Goal: Answer question/provide support

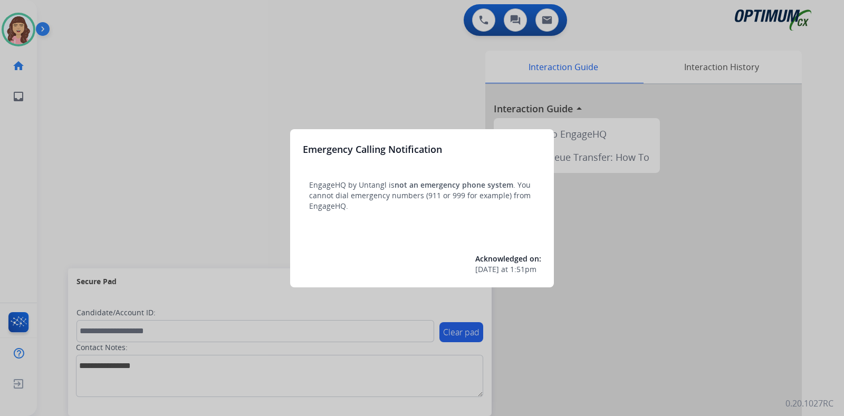
click at [436, 69] on div at bounding box center [422, 208] width 844 height 416
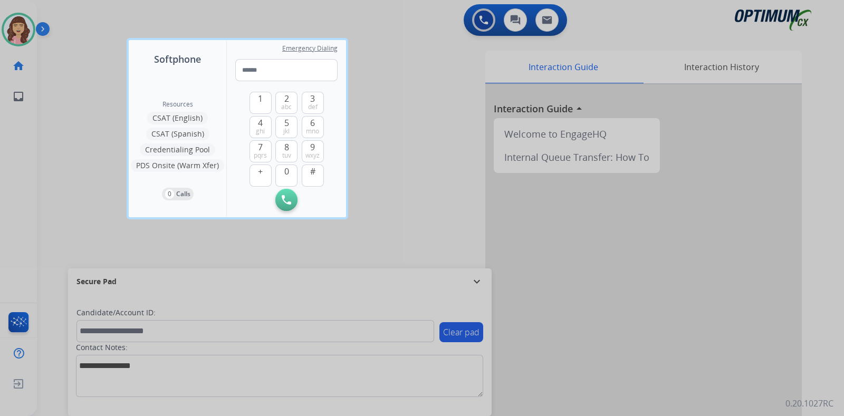
click at [433, 129] on div at bounding box center [422, 208] width 844 height 416
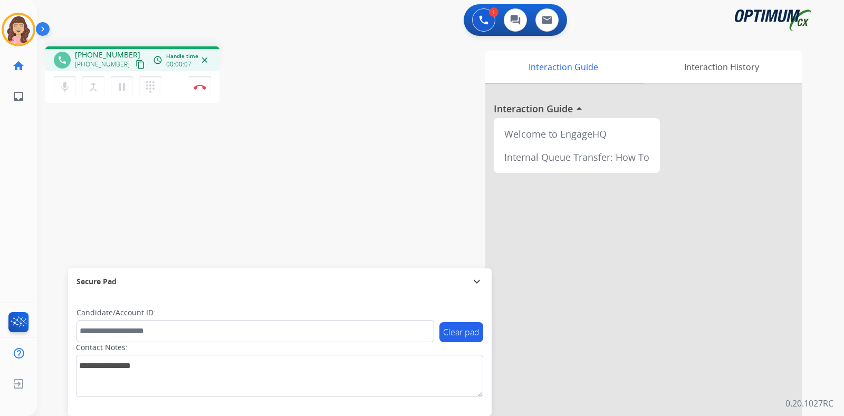
click at [136, 64] on mat-icon "content_copy" at bounding box center [140, 64] width 9 height 9
click at [201, 88] on img at bounding box center [200, 86] width 13 height 5
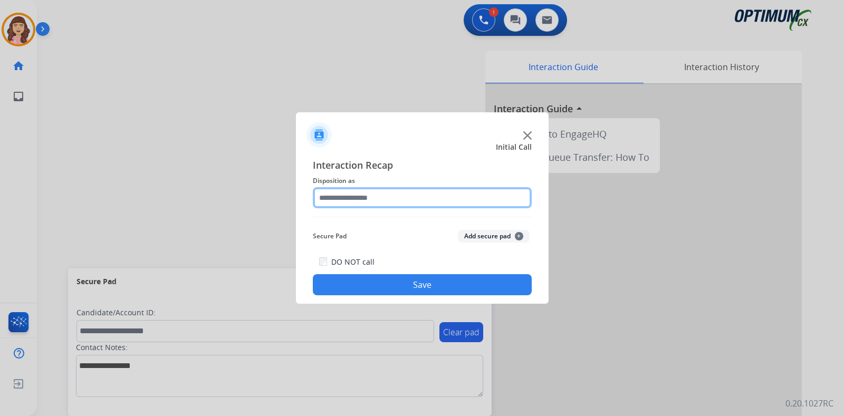
click at [372, 199] on input "text" at bounding box center [422, 197] width 219 height 21
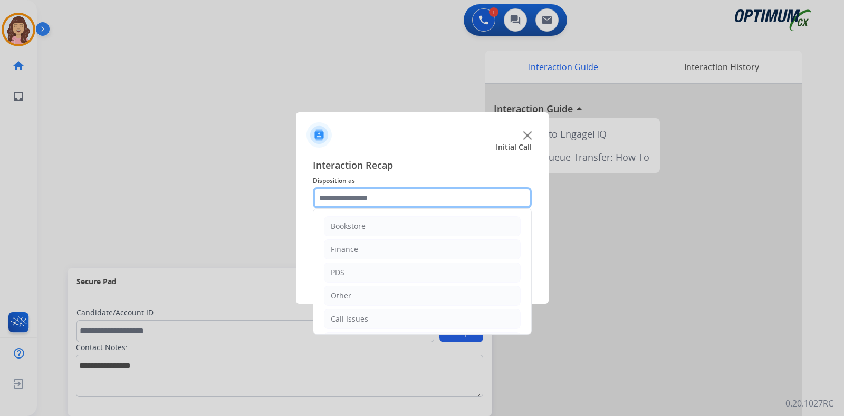
scroll to position [70, 0]
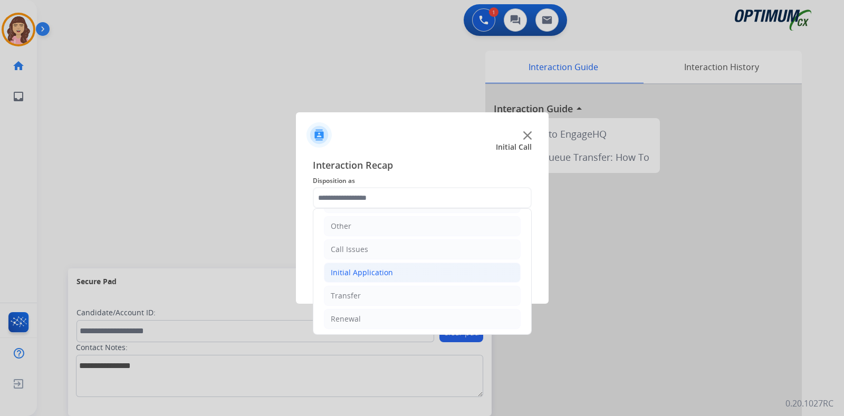
click at [388, 275] on div "Initial Application" at bounding box center [362, 272] width 62 height 11
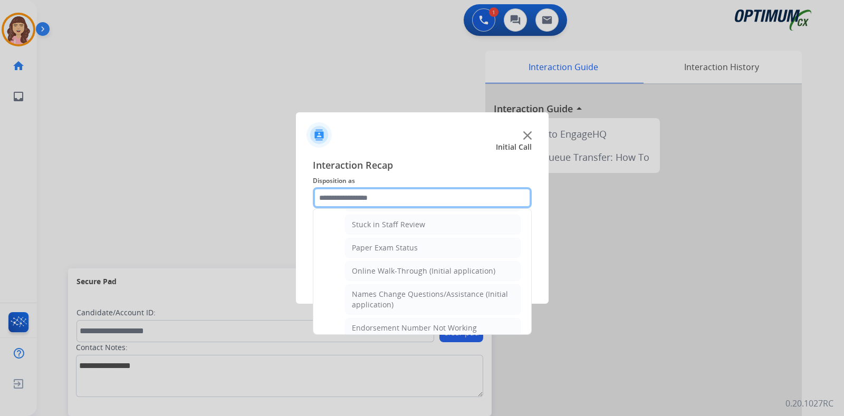
scroll to position [190, 0]
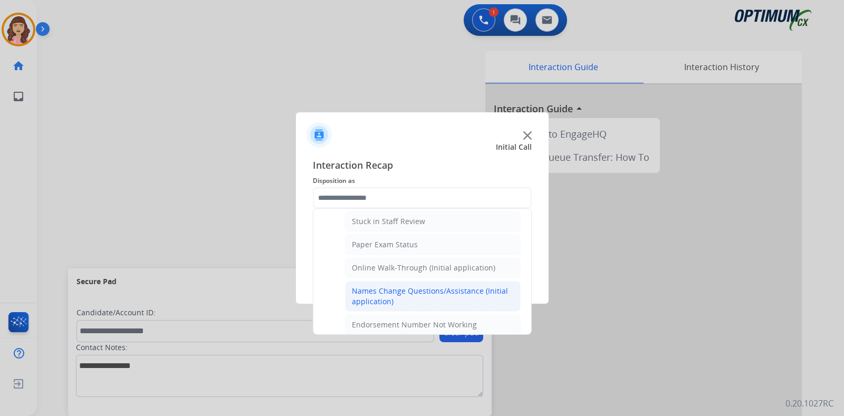
click at [412, 292] on div "Names Change Questions/Assistance (Initial application)" at bounding box center [433, 296] width 162 height 21
type input "**********"
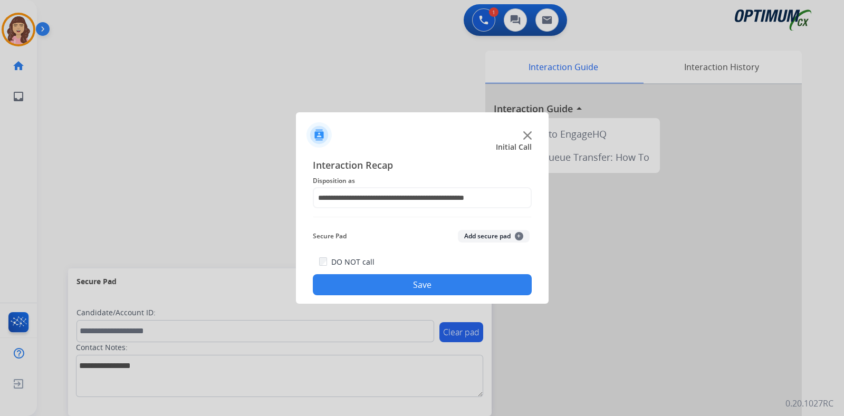
click at [401, 285] on button "Save" at bounding box center [422, 284] width 219 height 21
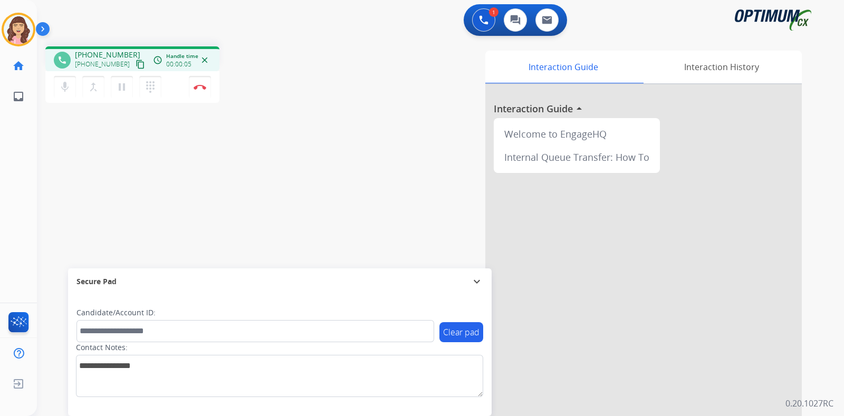
click at [136, 63] on mat-icon "content_copy" at bounding box center [140, 64] width 9 height 9
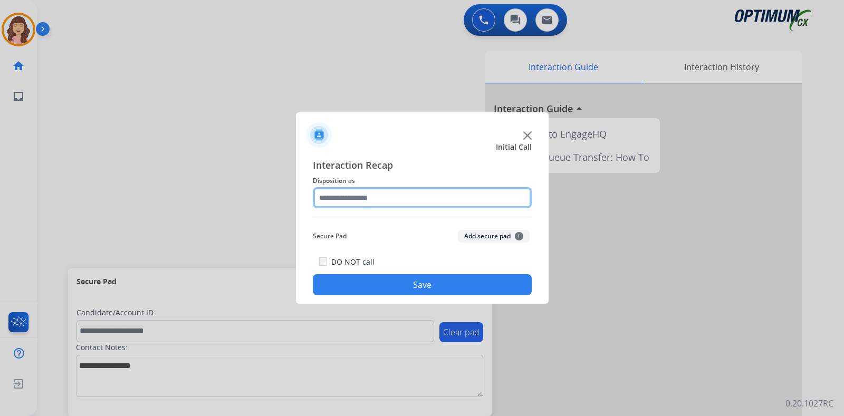
click at [406, 192] on input "text" at bounding box center [422, 197] width 219 height 21
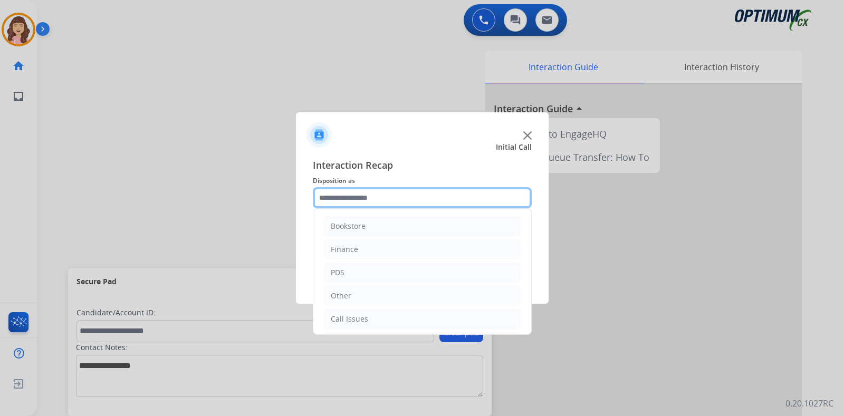
scroll to position [70, 0]
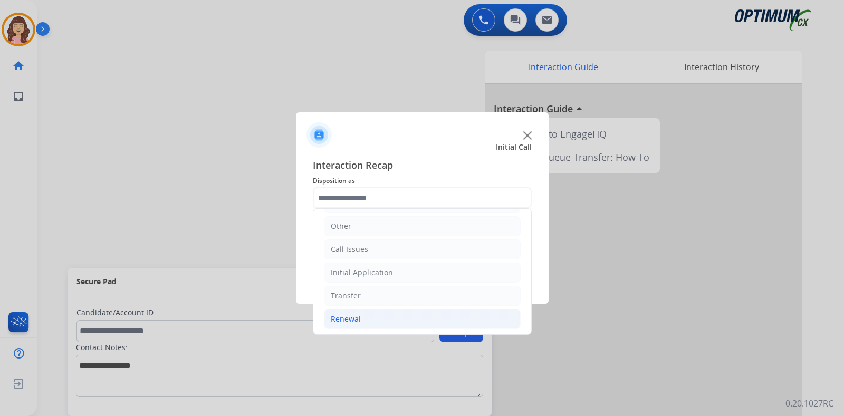
click at [371, 317] on li "Renewal" at bounding box center [422, 319] width 197 height 20
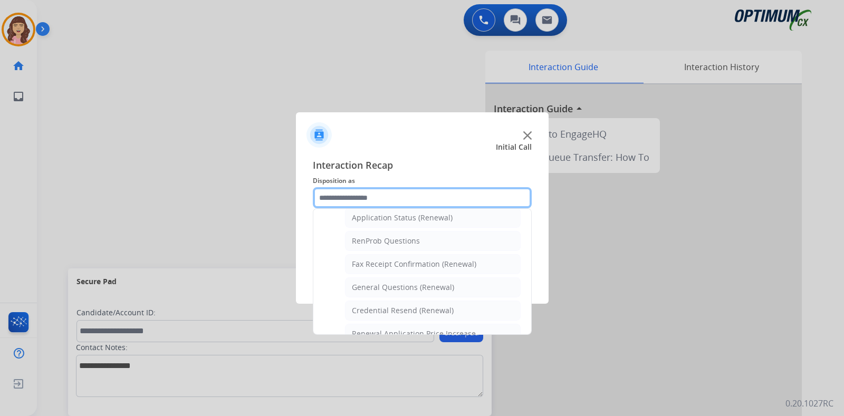
scroll to position [247, 0]
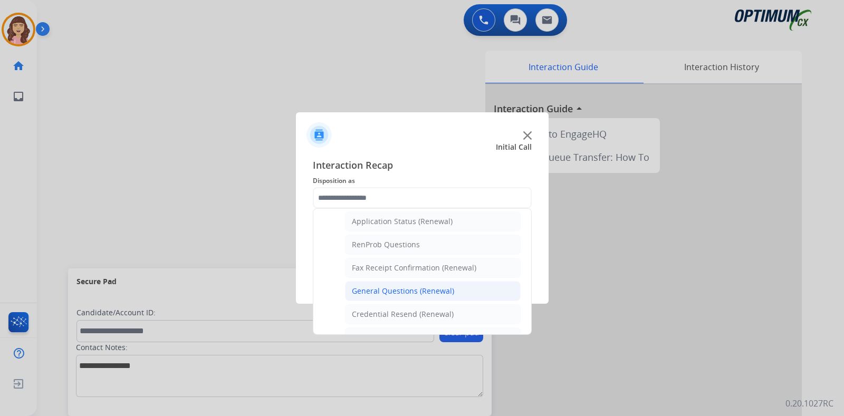
click at [420, 288] on div "General Questions (Renewal)" at bounding box center [403, 291] width 102 height 11
type input "**********"
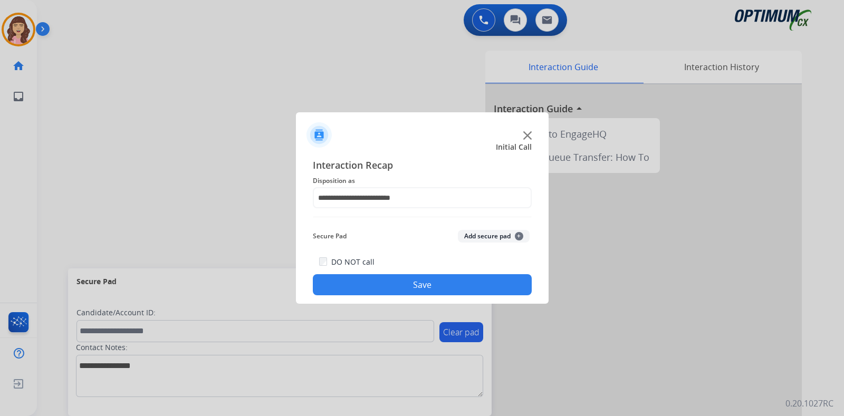
click at [390, 280] on button "Save" at bounding box center [422, 284] width 219 height 21
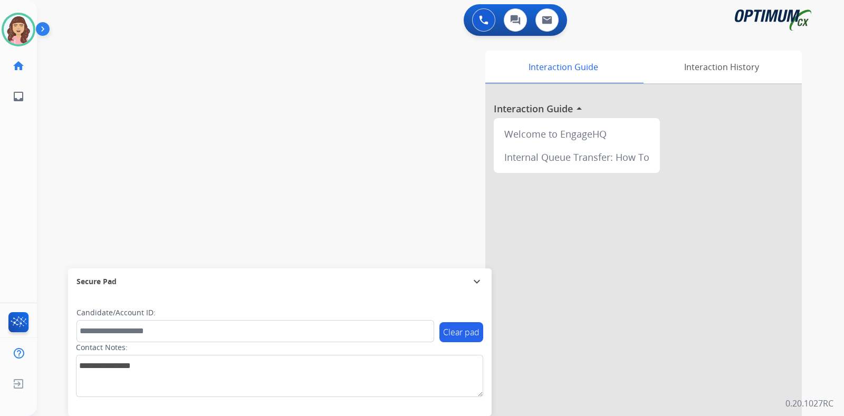
click at [214, 172] on div "swap_horiz Break voice bridge close_fullscreen Connect 3-Way Call merge_type Se…" at bounding box center [428, 258] width 782 height 440
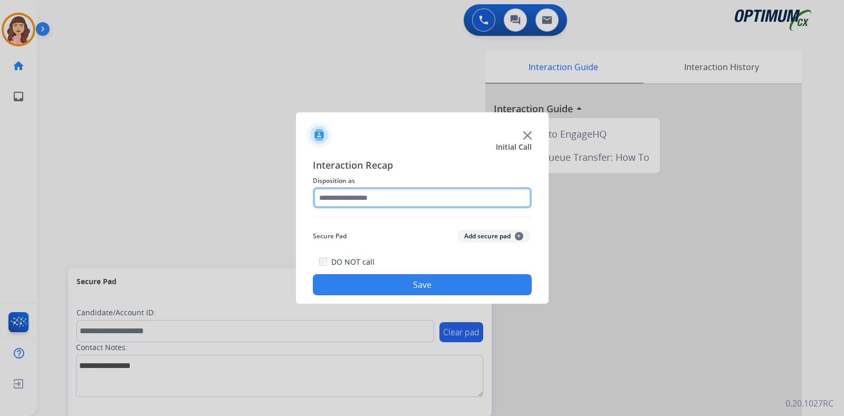
click at [391, 199] on input "text" at bounding box center [422, 197] width 219 height 21
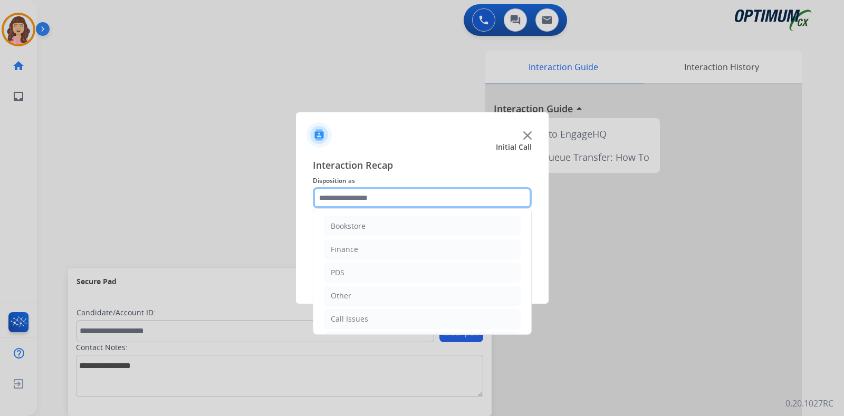
scroll to position [70, 0]
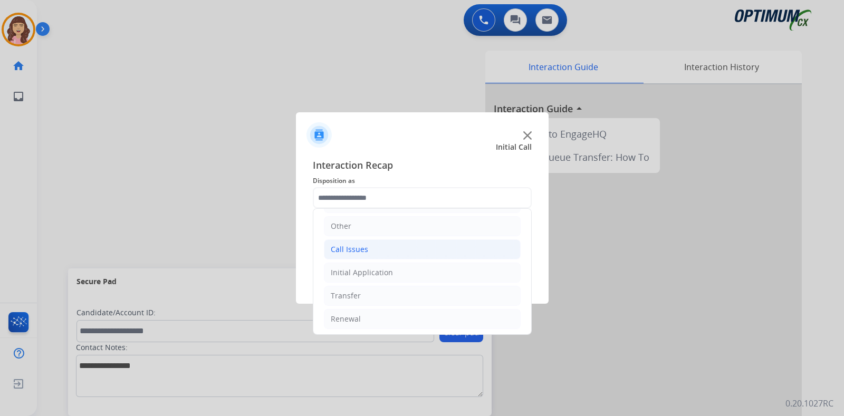
click at [363, 249] on div "Call Issues" at bounding box center [349, 249] width 37 height 11
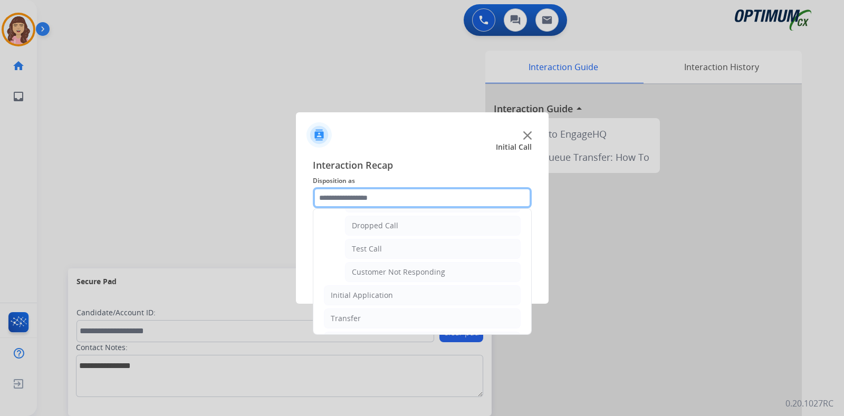
scroll to position [169, 0]
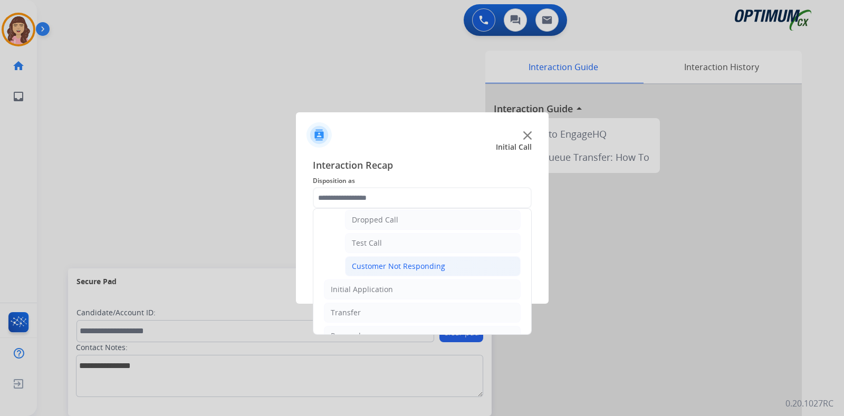
click at [424, 262] on div "Customer Not Responding" at bounding box center [398, 266] width 93 height 11
type input "**********"
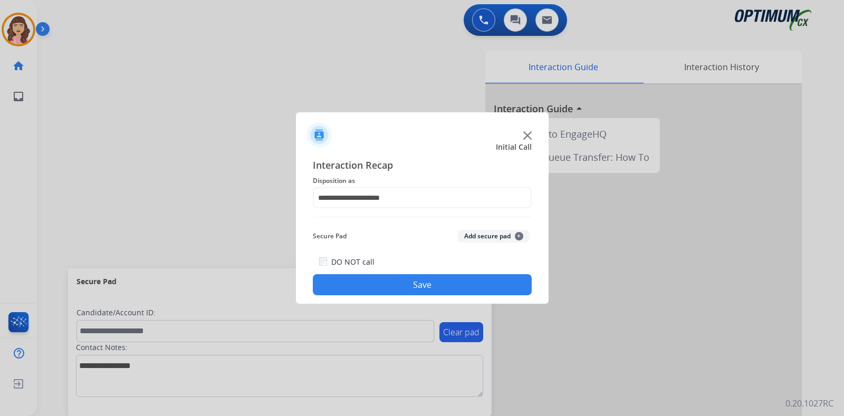
click at [408, 280] on button "Save" at bounding box center [422, 284] width 219 height 21
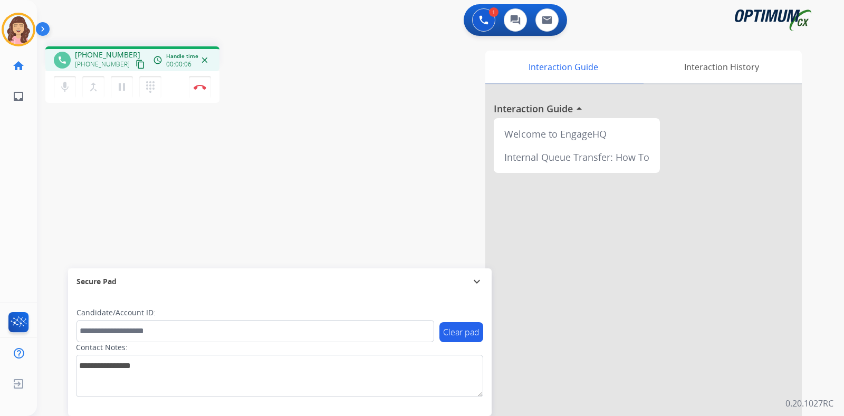
click at [136, 63] on mat-icon "content_copy" at bounding box center [140, 64] width 9 height 9
click at [198, 88] on img at bounding box center [200, 86] width 13 height 5
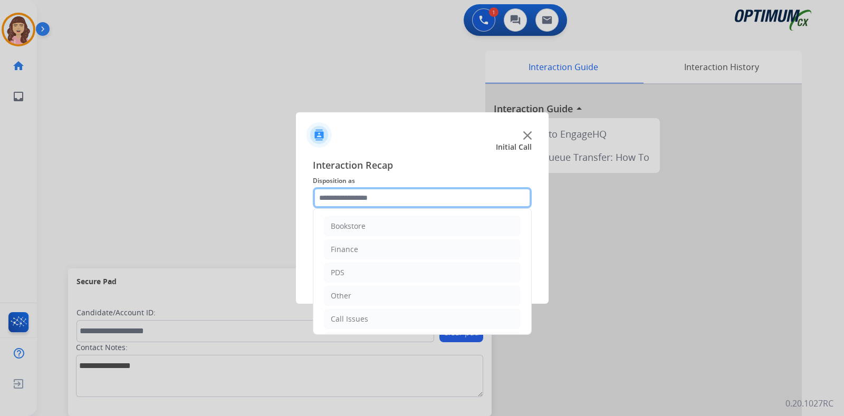
click at [379, 197] on input "text" at bounding box center [422, 197] width 219 height 21
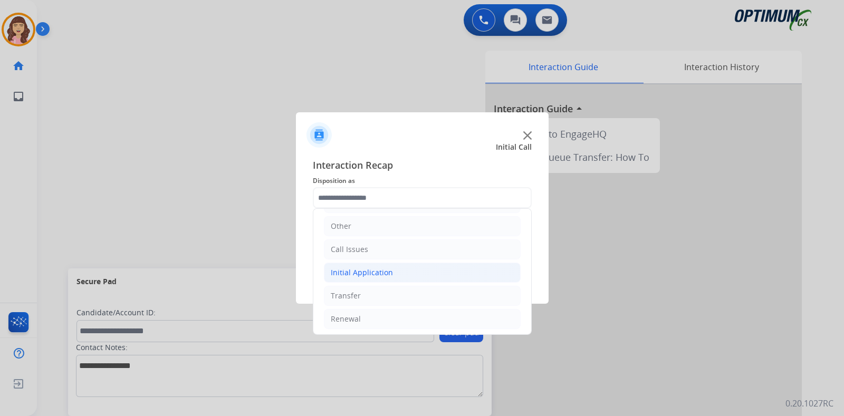
click at [373, 274] on div "Initial Application" at bounding box center [362, 272] width 62 height 11
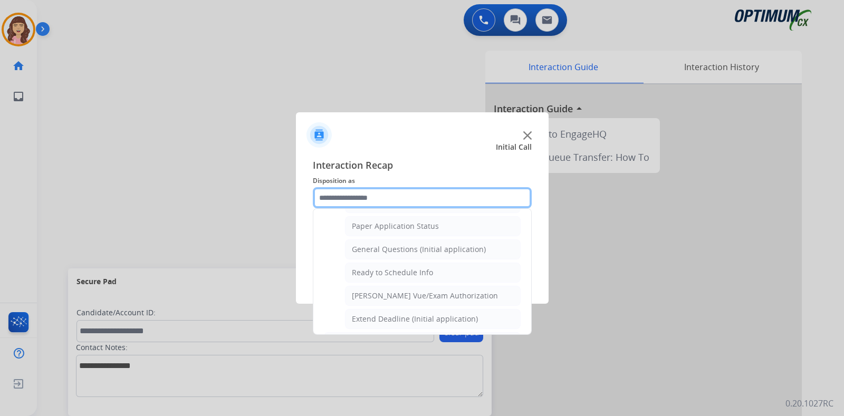
scroll to position [569, 0]
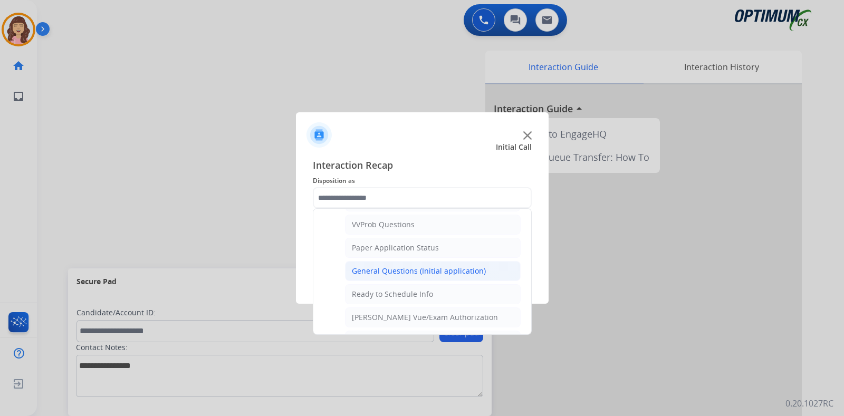
click at [430, 266] on div "General Questions (Initial application)" at bounding box center [419, 271] width 134 height 11
type input "**********"
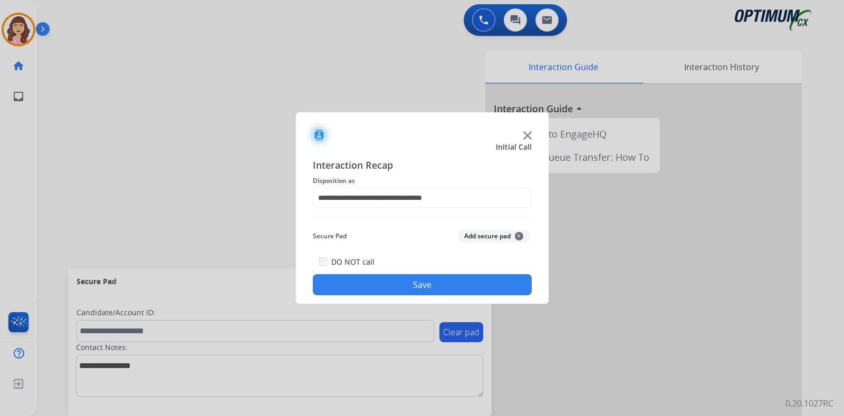
click at [413, 286] on button "Save" at bounding box center [422, 284] width 219 height 21
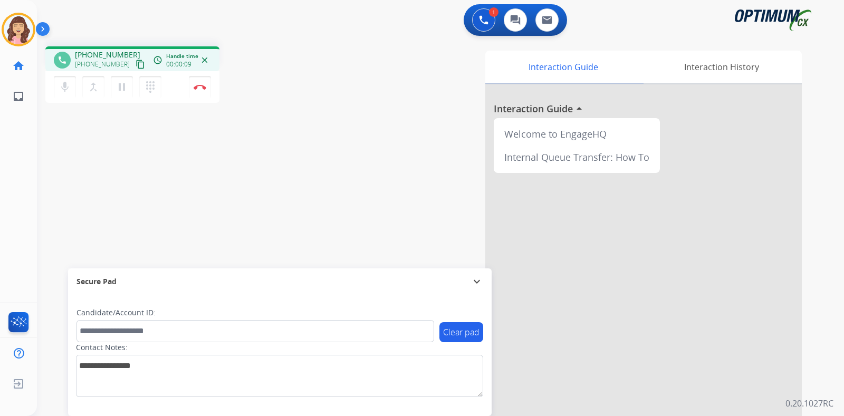
click at [136, 66] on mat-icon "content_copy" at bounding box center [140, 64] width 9 height 9
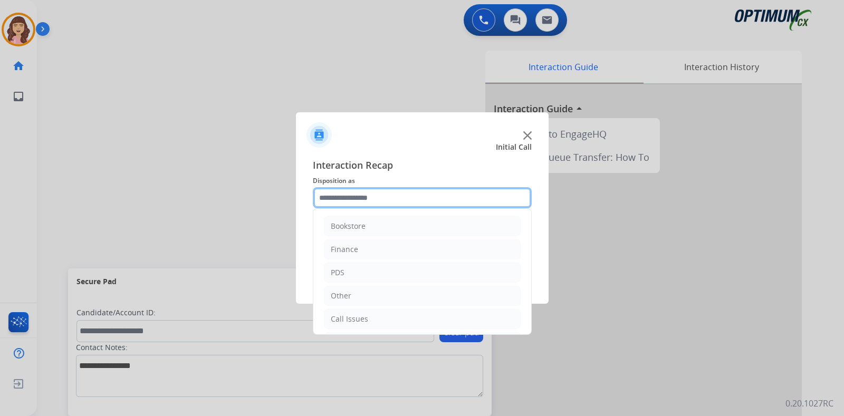
click at [385, 202] on input "text" at bounding box center [422, 197] width 219 height 21
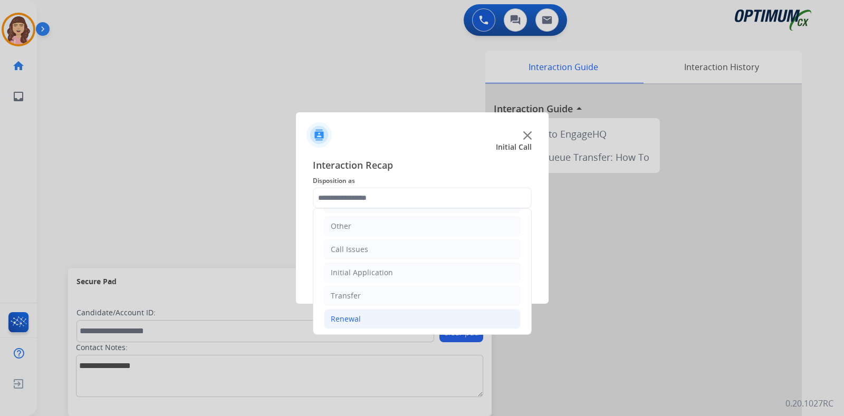
click at [357, 314] on div "Renewal" at bounding box center [346, 319] width 30 height 11
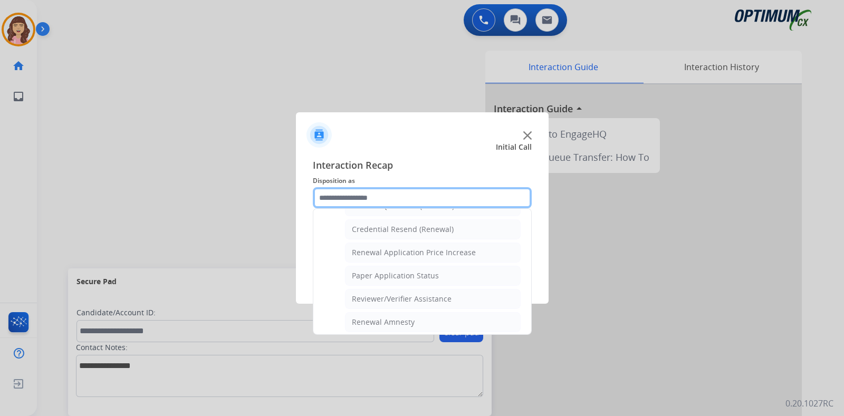
scroll to position [290, 0]
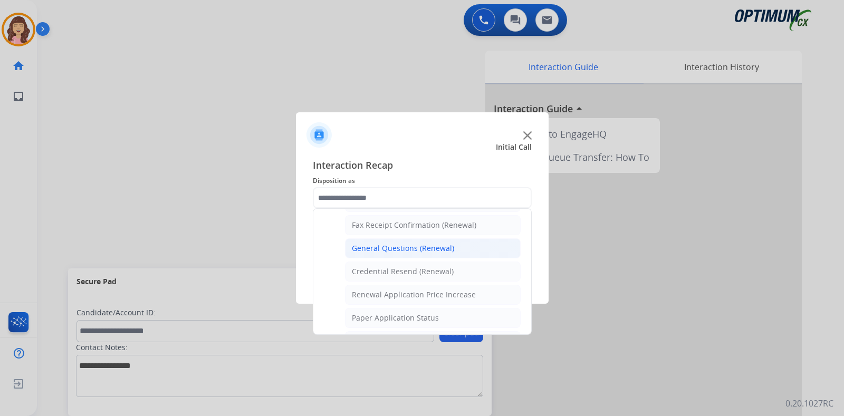
click at [406, 243] on div "General Questions (Renewal)" at bounding box center [403, 248] width 102 height 11
type input "**********"
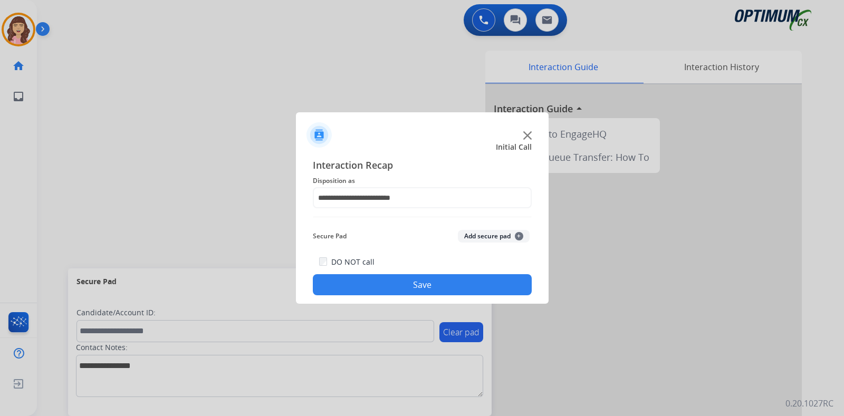
click at [404, 283] on button "Save" at bounding box center [422, 284] width 219 height 21
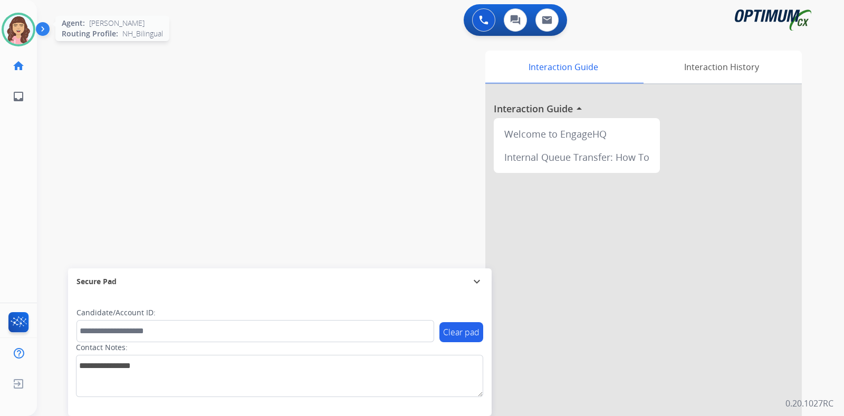
click at [20, 30] on img at bounding box center [19, 30] width 30 height 30
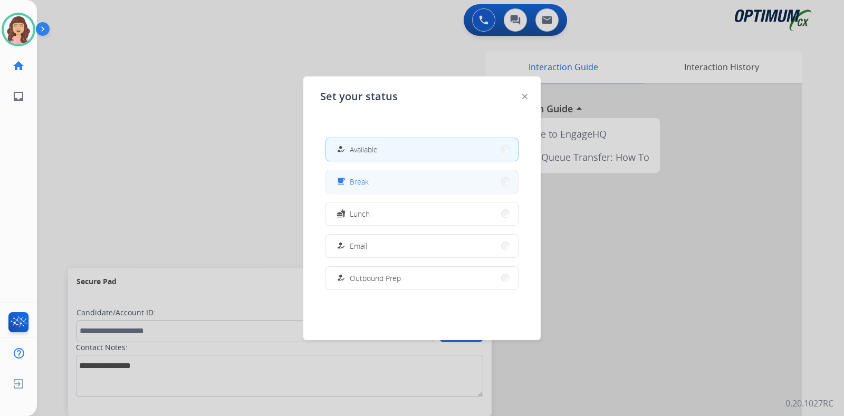
click at [352, 185] on div "free_breakfast Break" at bounding box center [351, 181] width 34 height 13
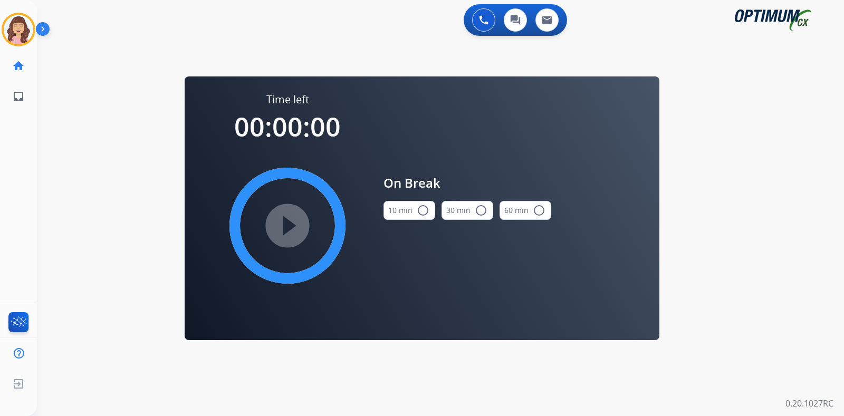
click at [423, 215] on mat-icon "radio_button_unchecked" at bounding box center [423, 210] width 13 height 13
click at [287, 228] on mat-icon "play_circle_filled" at bounding box center [287, 225] width 13 height 13
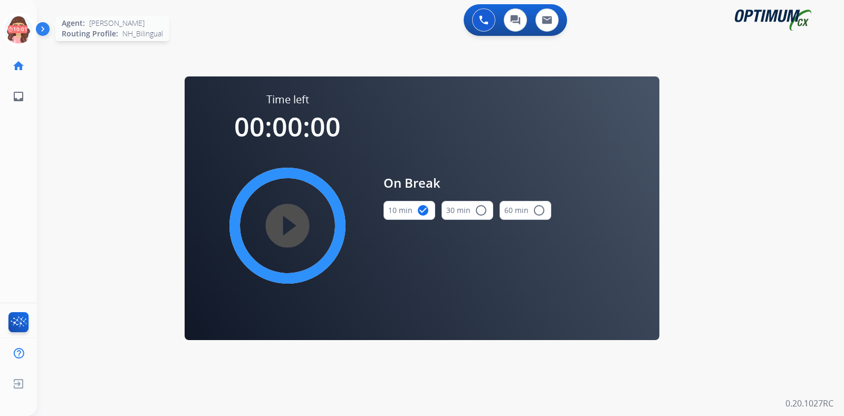
click at [22, 22] on icon at bounding box center [19, 30] width 34 height 34
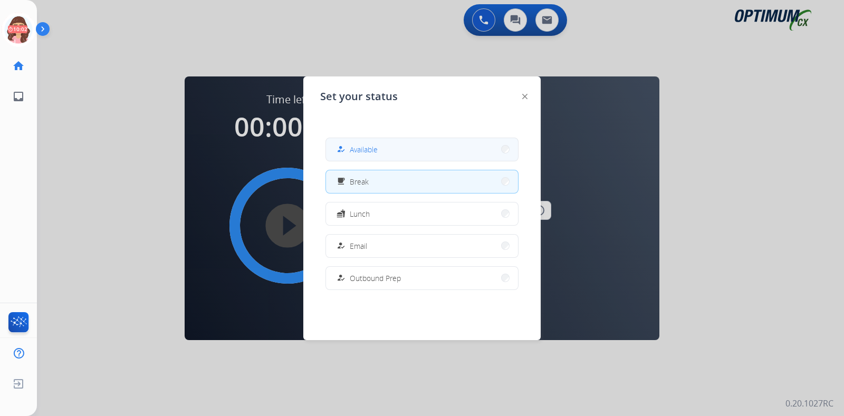
click at [380, 153] on button "how_to_reg Available" at bounding box center [422, 149] width 192 height 23
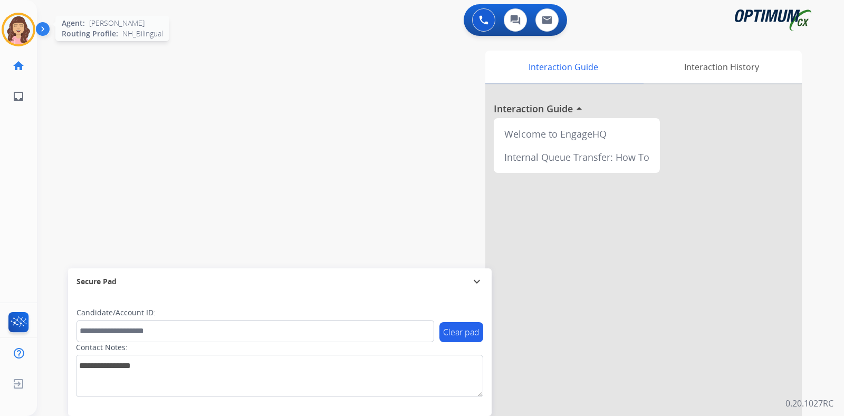
click at [21, 32] on img at bounding box center [19, 30] width 30 height 30
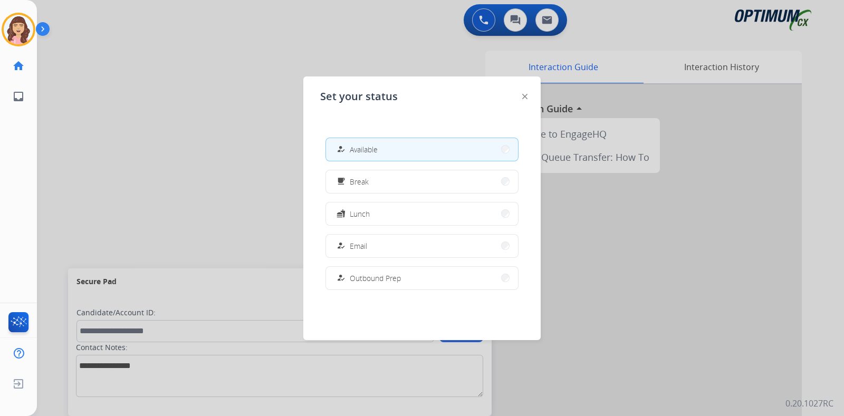
click at [165, 143] on div at bounding box center [422, 208] width 844 height 416
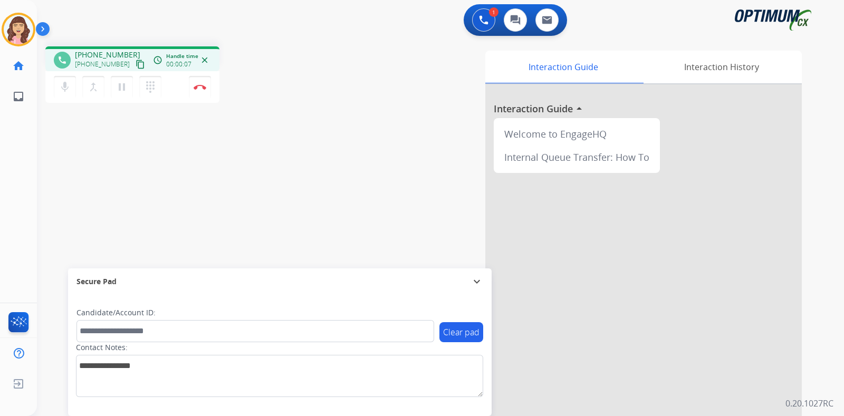
click at [136, 67] on mat-icon "content_copy" at bounding box center [140, 64] width 9 height 9
click at [232, 186] on div "phone [PHONE_NUMBER] [PHONE_NUMBER] content_copy access_time Call metrics Queue…" at bounding box center [428, 258] width 782 height 440
click at [198, 87] on img at bounding box center [200, 86] width 13 height 5
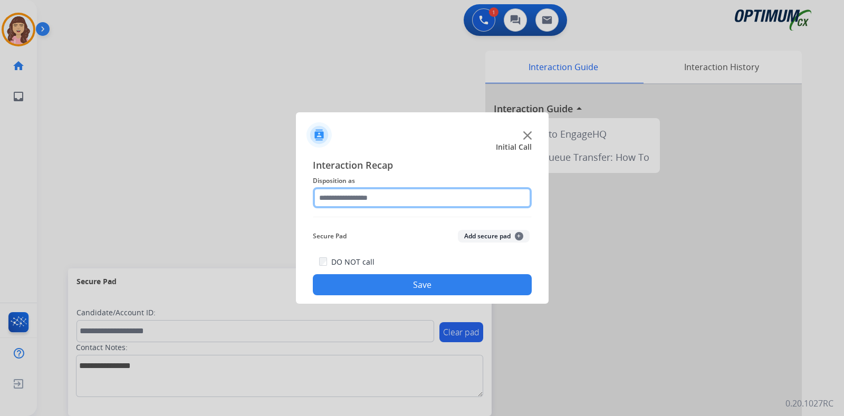
click at [393, 202] on input "text" at bounding box center [422, 197] width 219 height 21
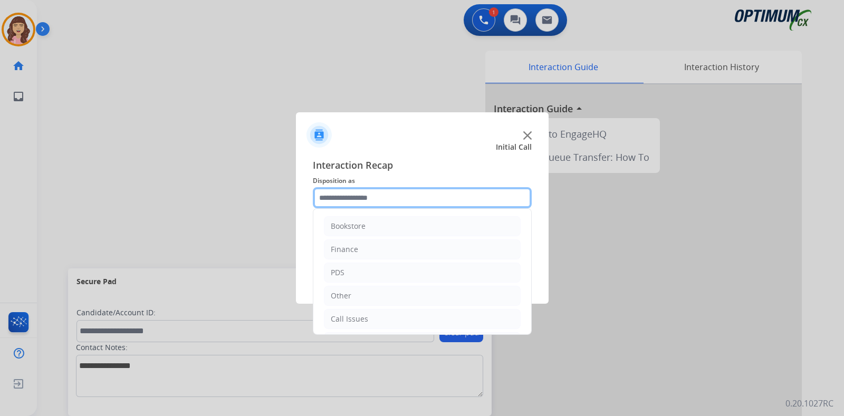
scroll to position [70, 0]
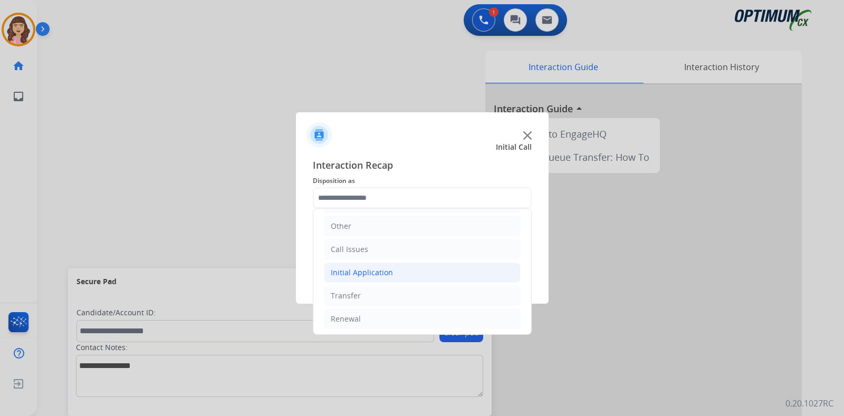
click at [372, 274] on div "Initial Application" at bounding box center [362, 272] width 62 height 11
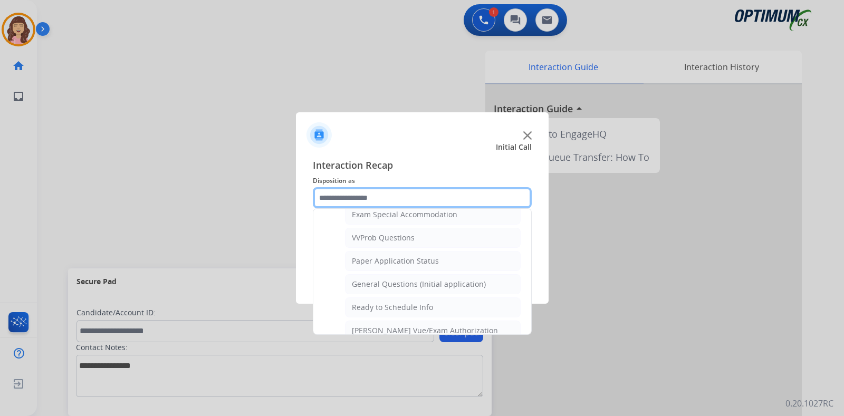
scroll to position [551, 0]
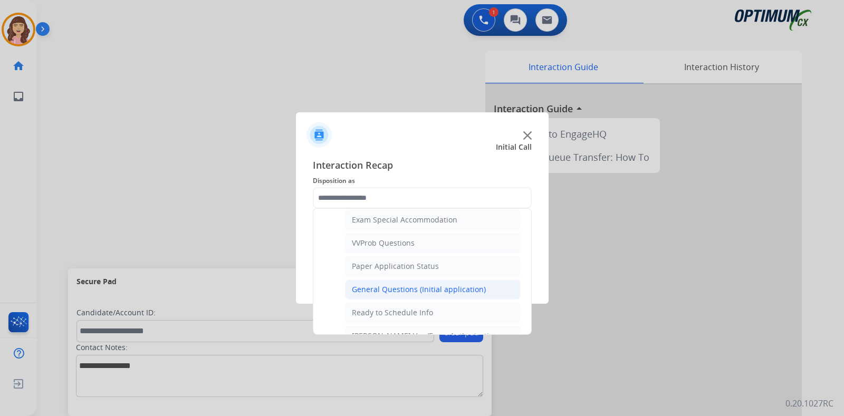
click at [419, 280] on li "General Questions (Initial application)" at bounding box center [433, 290] width 176 height 20
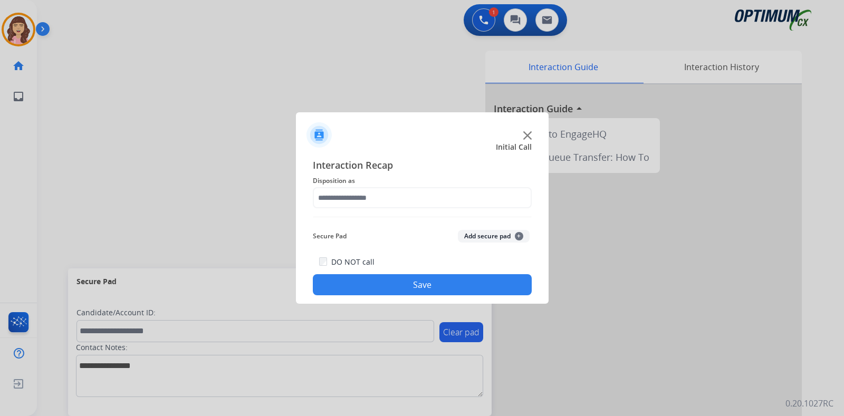
type input "**********"
click at [419, 279] on button "Save" at bounding box center [422, 284] width 219 height 21
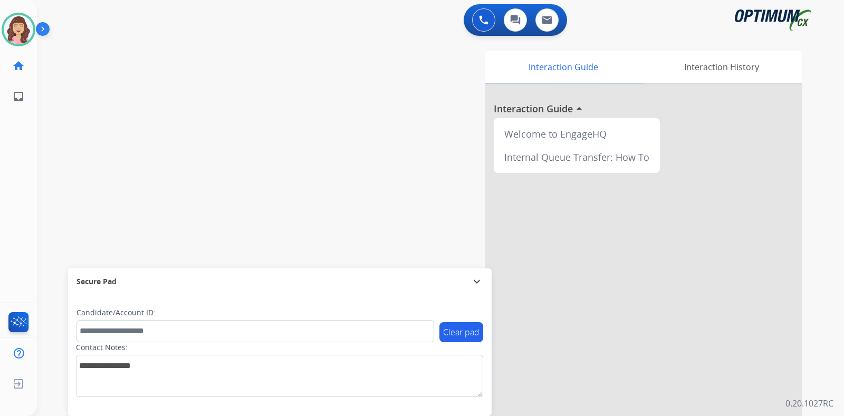
click at [150, 135] on div "swap_horiz Break voice bridge close_fullscreen Connect 3-Way Call merge_type Se…" at bounding box center [428, 258] width 782 height 440
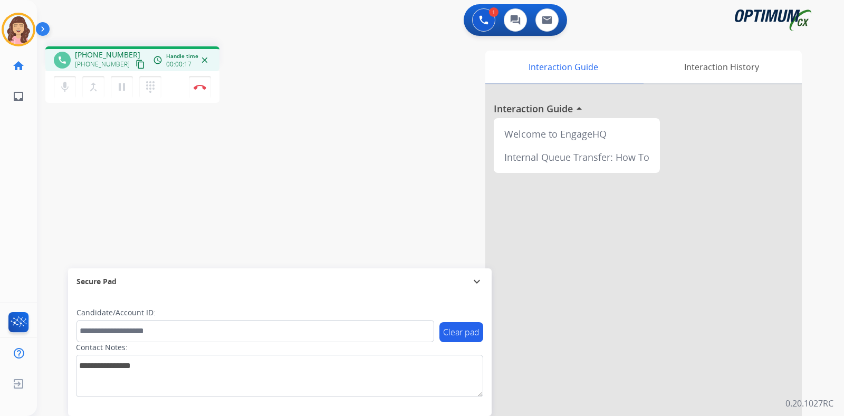
click at [136, 67] on mat-icon "content_copy" at bounding box center [140, 64] width 9 height 9
click at [184, 191] on div "phone [PHONE_NUMBER] [PHONE_NUMBER] content_copy access_time Call metrics Queue…" at bounding box center [428, 258] width 782 height 440
click at [202, 88] on img at bounding box center [200, 86] width 13 height 5
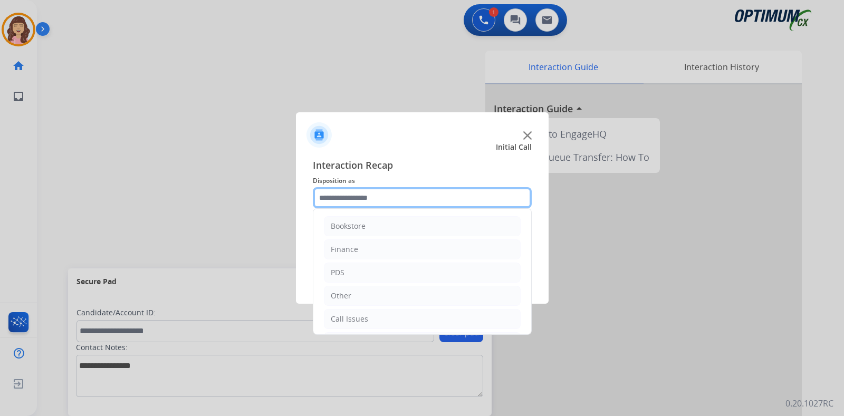
click at [362, 199] on input "text" at bounding box center [422, 197] width 219 height 21
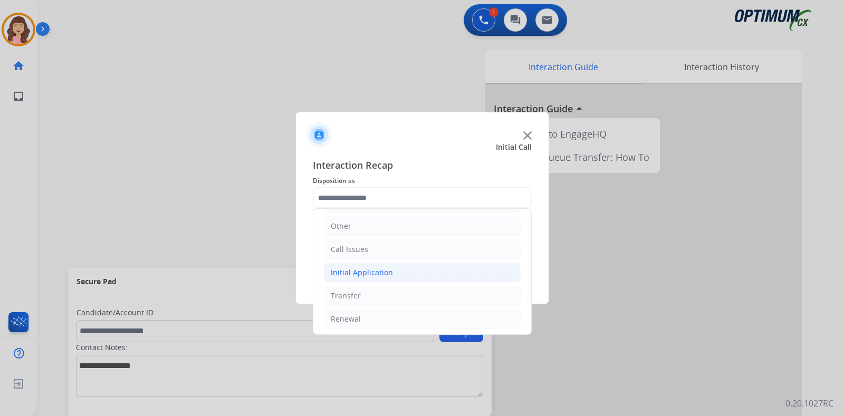
click at [369, 270] on div "Initial Application" at bounding box center [362, 272] width 62 height 11
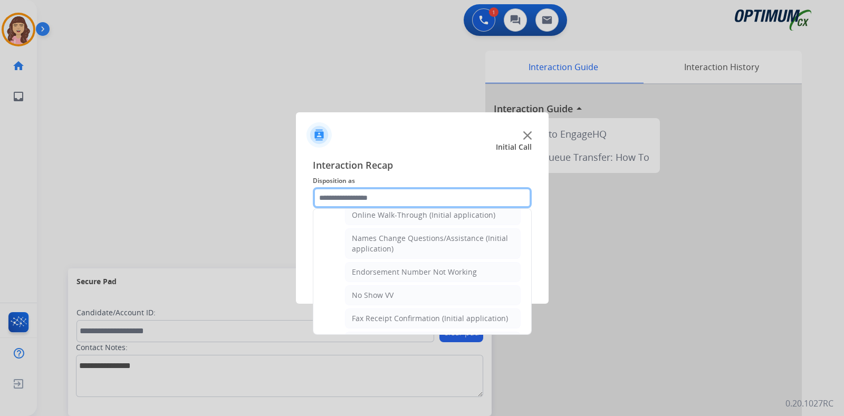
scroll to position [235, 0]
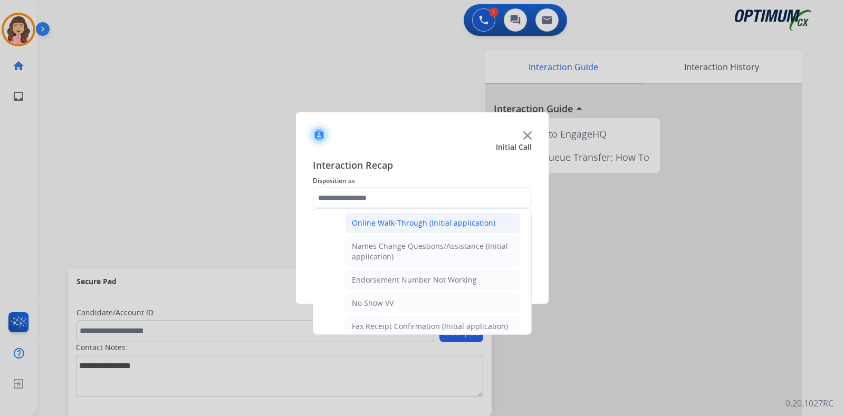
click at [435, 218] on div "Online Walk-Through (Initial application)" at bounding box center [423, 223] width 143 height 11
type input "**********"
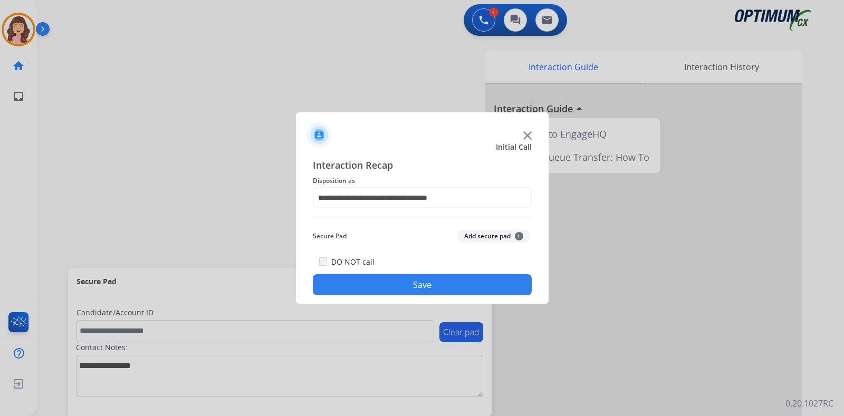
click at [414, 280] on button "Save" at bounding box center [422, 284] width 219 height 21
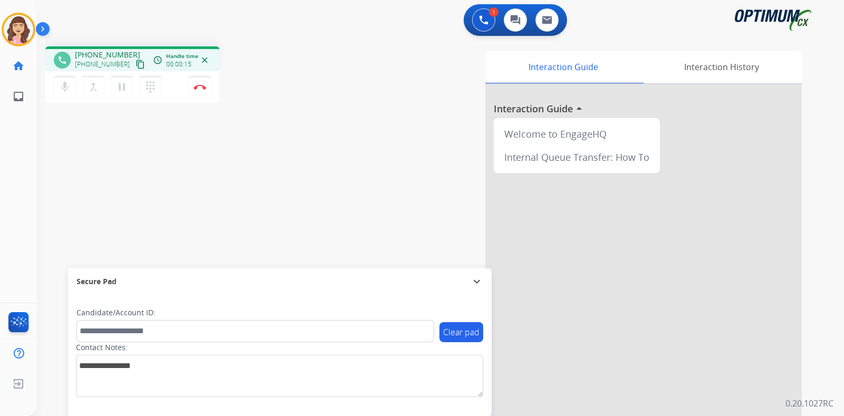
click at [136, 65] on mat-icon "content_copy" at bounding box center [140, 64] width 9 height 9
click at [203, 191] on div "phone [PHONE_NUMBER] [PHONE_NUMBER] content_copy access_time Call metrics Queue…" at bounding box center [428, 258] width 782 height 440
click at [207, 90] on button "Disconnect" at bounding box center [200, 87] width 22 height 22
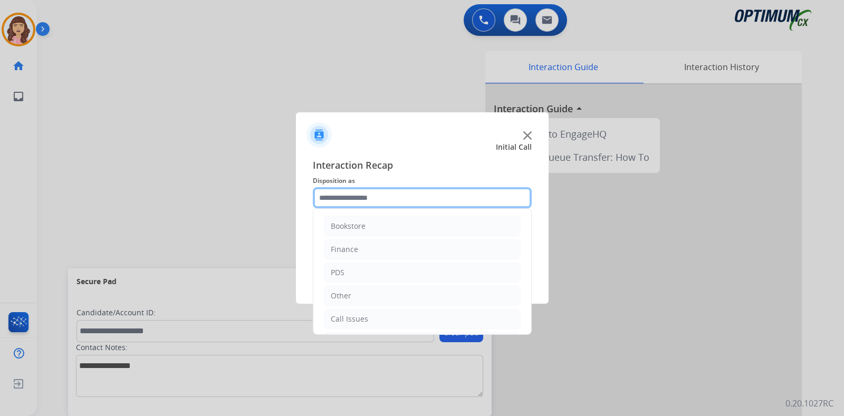
click at [385, 196] on input "text" at bounding box center [422, 197] width 219 height 21
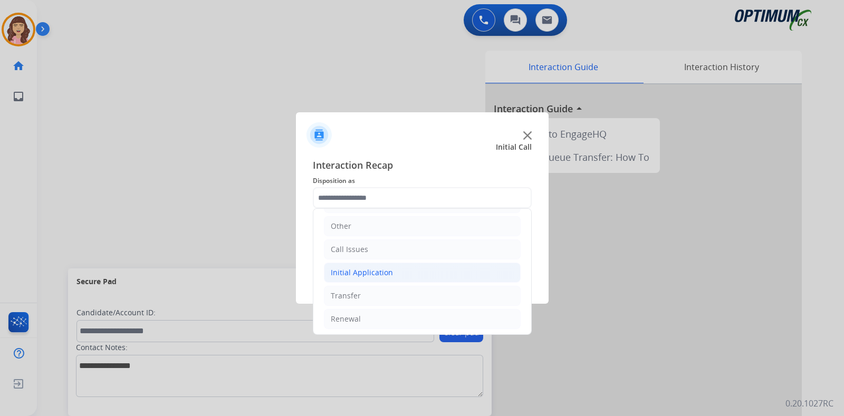
click at [388, 272] on div "Initial Application" at bounding box center [362, 272] width 62 height 11
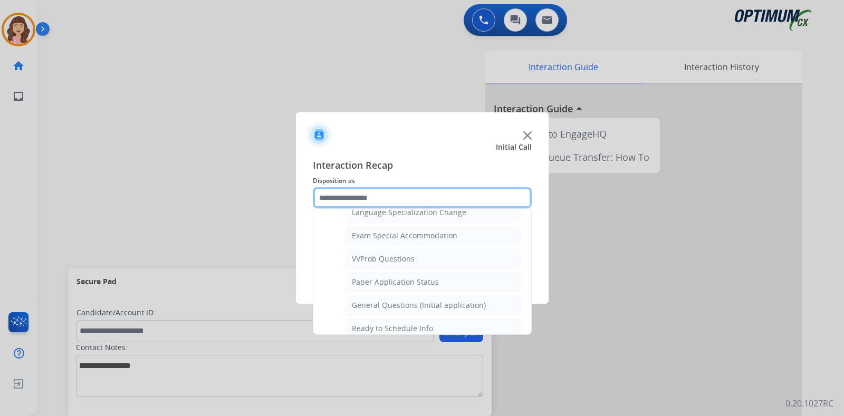
scroll to position [543, 0]
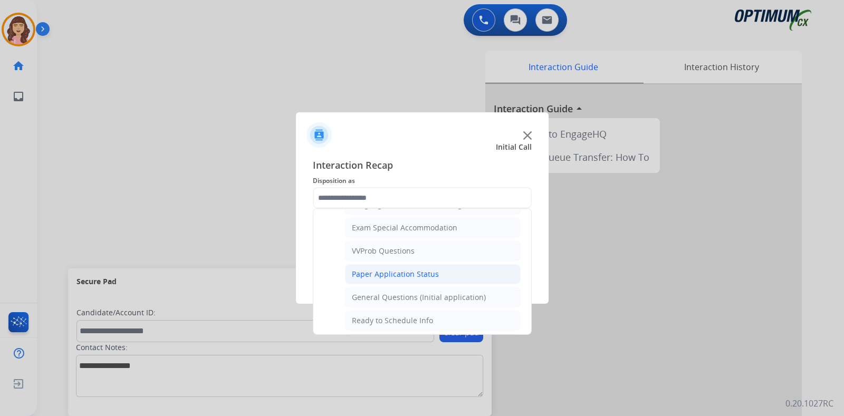
click at [425, 269] on div "Paper Application Status" at bounding box center [395, 274] width 87 height 11
type input "**********"
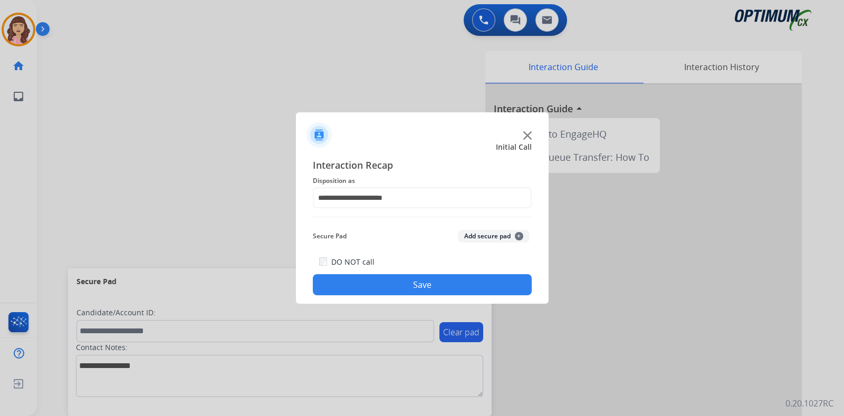
click at [400, 281] on button "Save" at bounding box center [422, 284] width 219 height 21
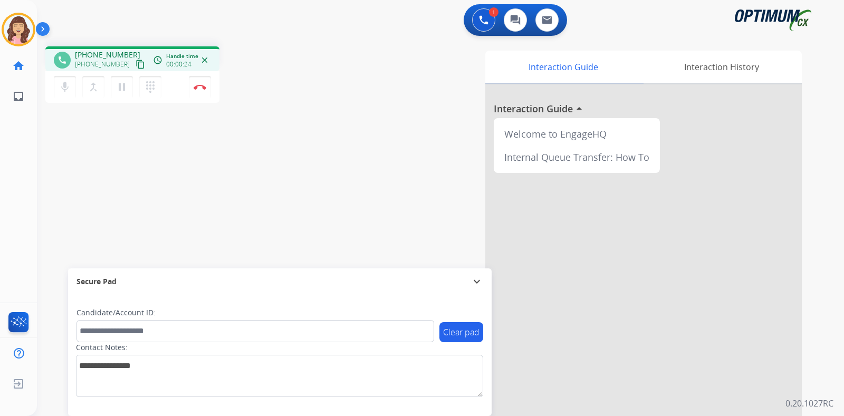
click at [136, 62] on mat-icon "content_copy" at bounding box center [140, 64] width 9 height 9
click at [179, 203] on div "phone [PHONE_NUMBER] [PHONE_NUMBER] content_copy access_time Call metrics Queue…" at bounding box center [428, 258] width 782 height 440
click at [122, 205] on div "phone [PHONE_NUMBER] [PHONE_NUMBER] content_copy access_time Call metrics Queue…" at bounding box center [428, 258] width 782 height 440
click at [198, 91] on button "Disconnect" at bounding box center [200, 87] width 22 height 22
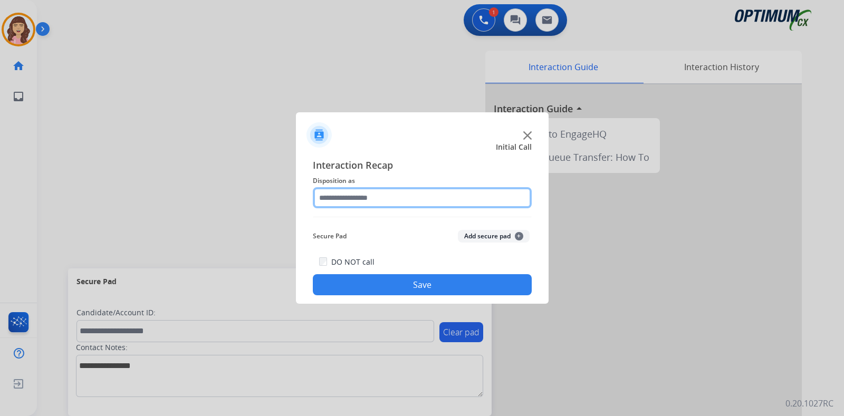
click at [378, 198] on input "text" at bounding box center [422, 197] width 219 height 21
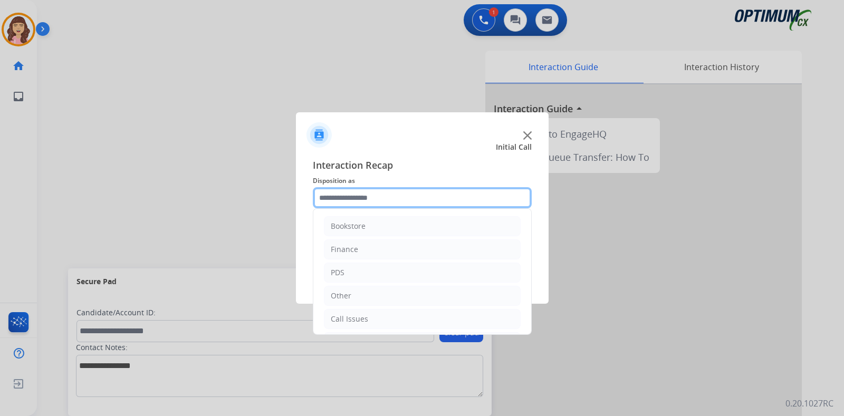
scroll to position [70, 0]
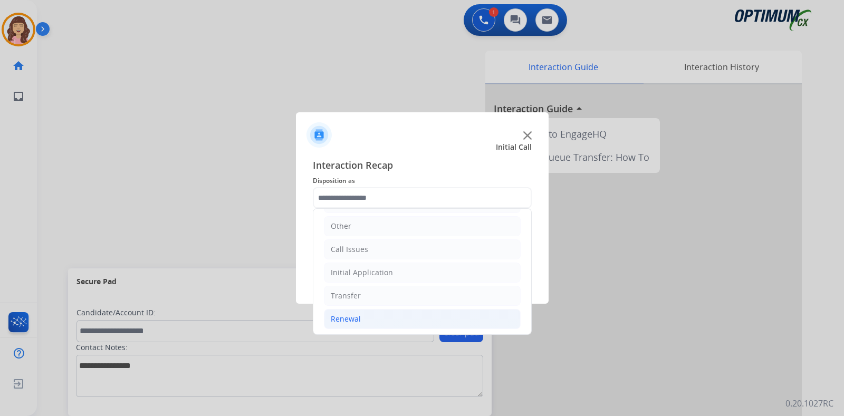
click at [366, 322] on li "Renewal" at bounding box center [422, 319] width 197 height 20
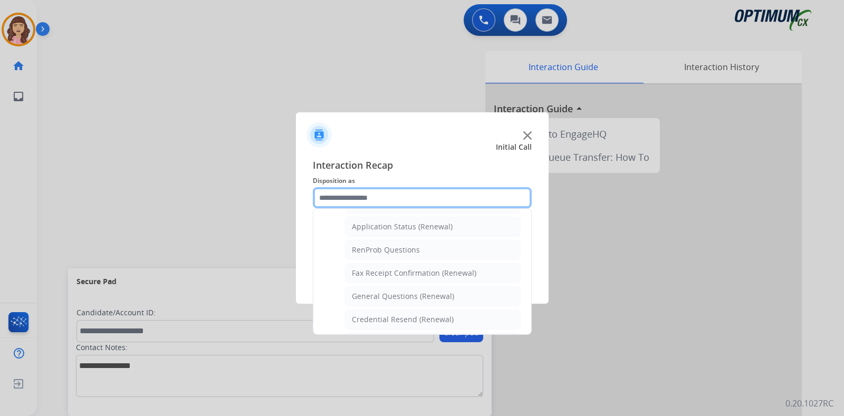
scroll to position [264, 0]
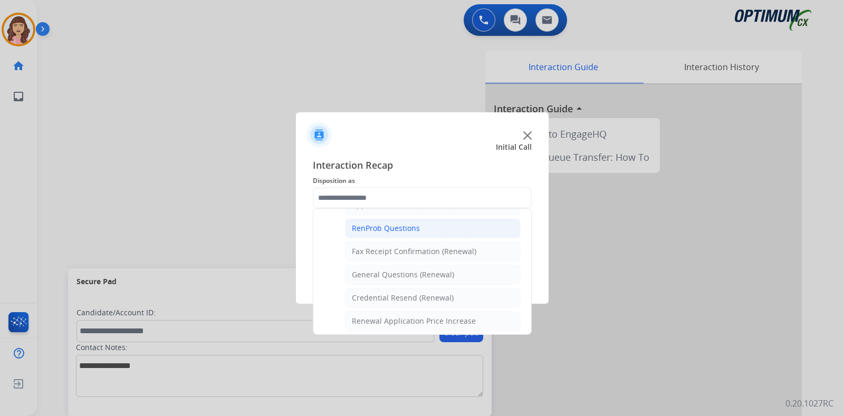
click at [406, 220] on li "RenProb Questions" at bounding box center [433, 228] width 176 height 20
type input "**********"
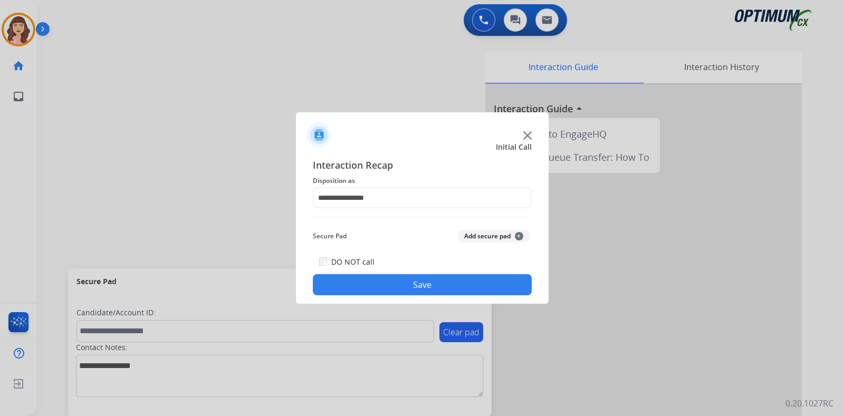
click at [406, 288] on button "Save" at bounding box center [422, 284] width 219 height 21
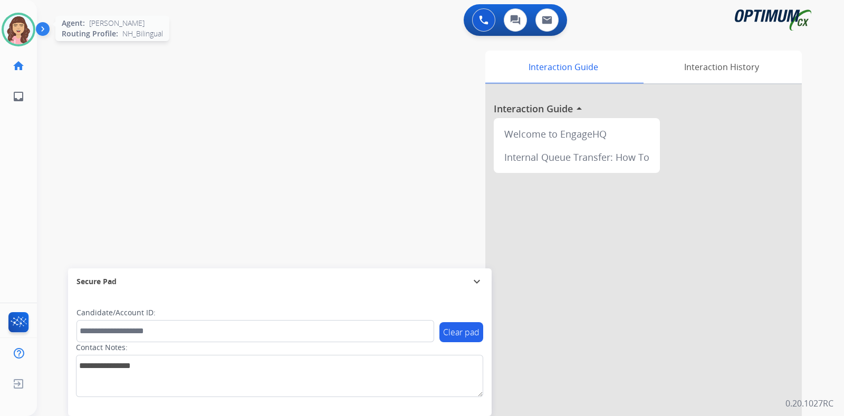
click at [16, 33] on img at bounding box center [19, 30] width 30 height 30
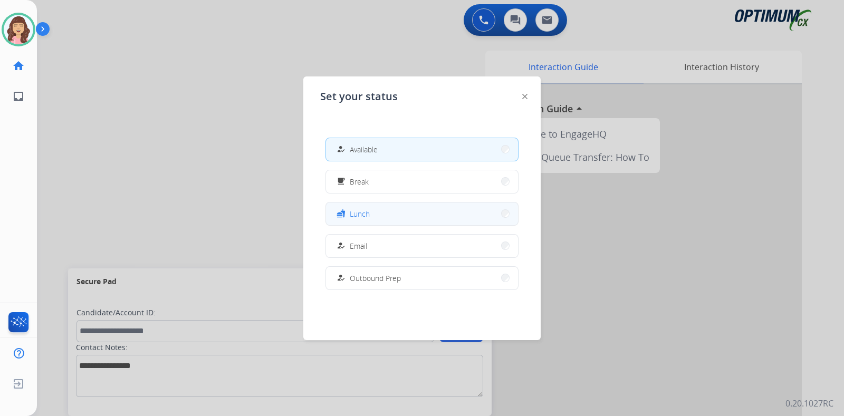
click at [368, 205] on button "fastfood Lunch" at bounding box center [422, 214] width 192 height 23
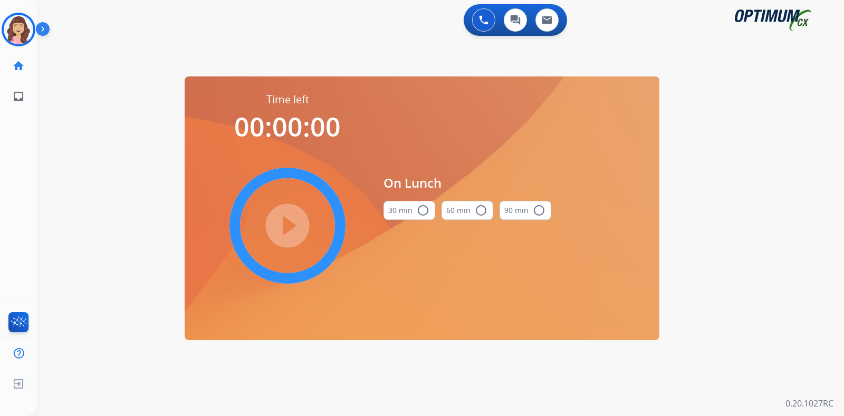
click at [417, 213] on mat-icon "radio_button_unchecked" at bounding box center [423, 210] width 13 height 13
click at [294, 224] on mat-icon "play_circle_filled" at bounding box center [287, 225] width 13 height 13
